Goal: Find specific page/section: Find specific page/section

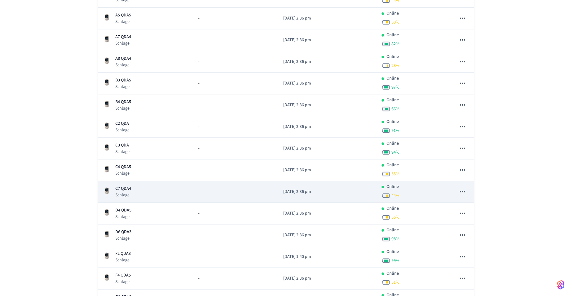
scroll to position [124, 0]
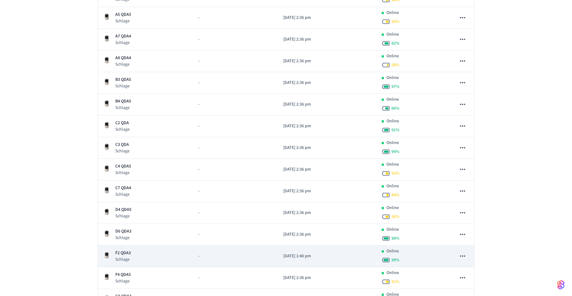
click at [123, 253] on p "F2 QDA3" at bounding box center [122, 253] width 15 height 6
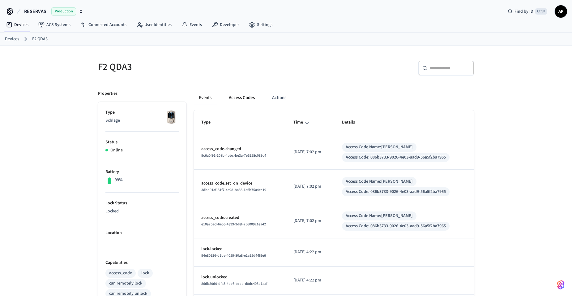
click at [238, 97] on button "Access Codes" at bounding box center [242, 97] width 36 height 15
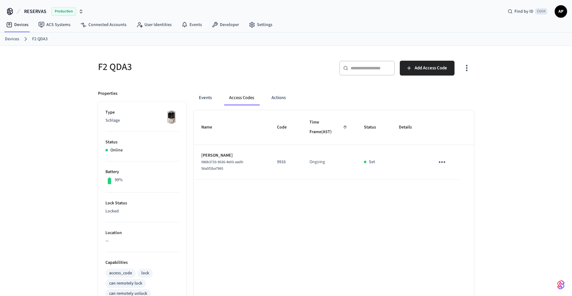
click at [13, 40] on link "Devices" at bounding box center [12, 39] width 14 height 6
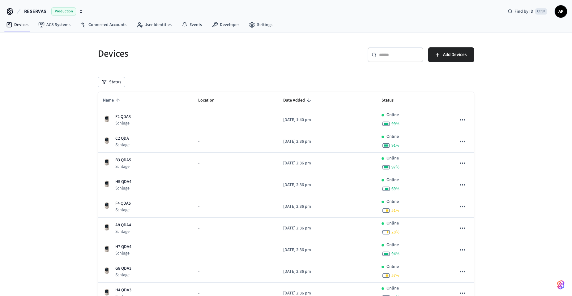
click at [114, 97] on span "Name" at bounding box center [112, 101] width 19 height 10
